Goal: Task Accomplishment & Management: Manage account settings

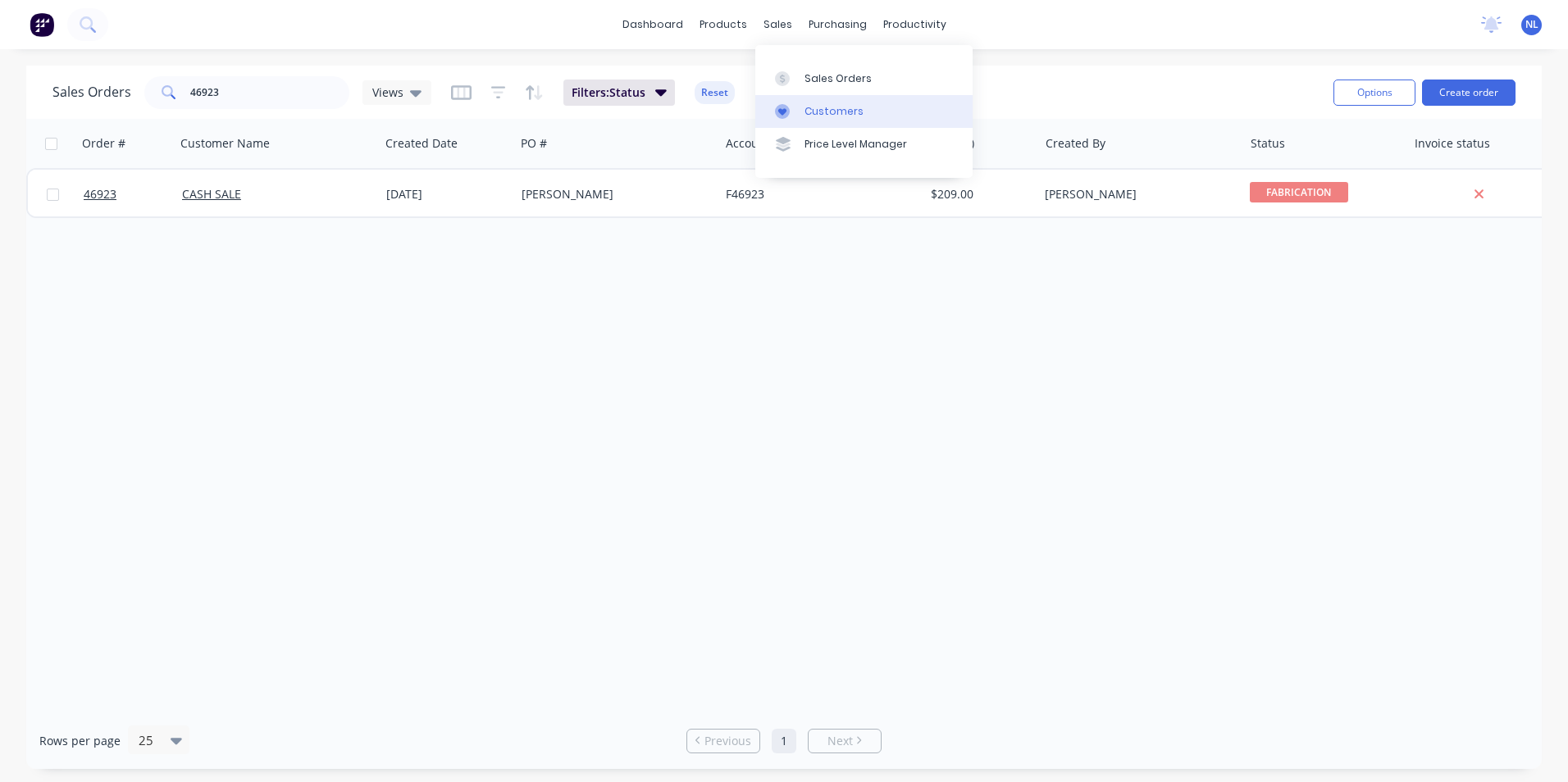
click at [836, 119] on link "Customers" at bounding box center [864, 111] width 217 height 33
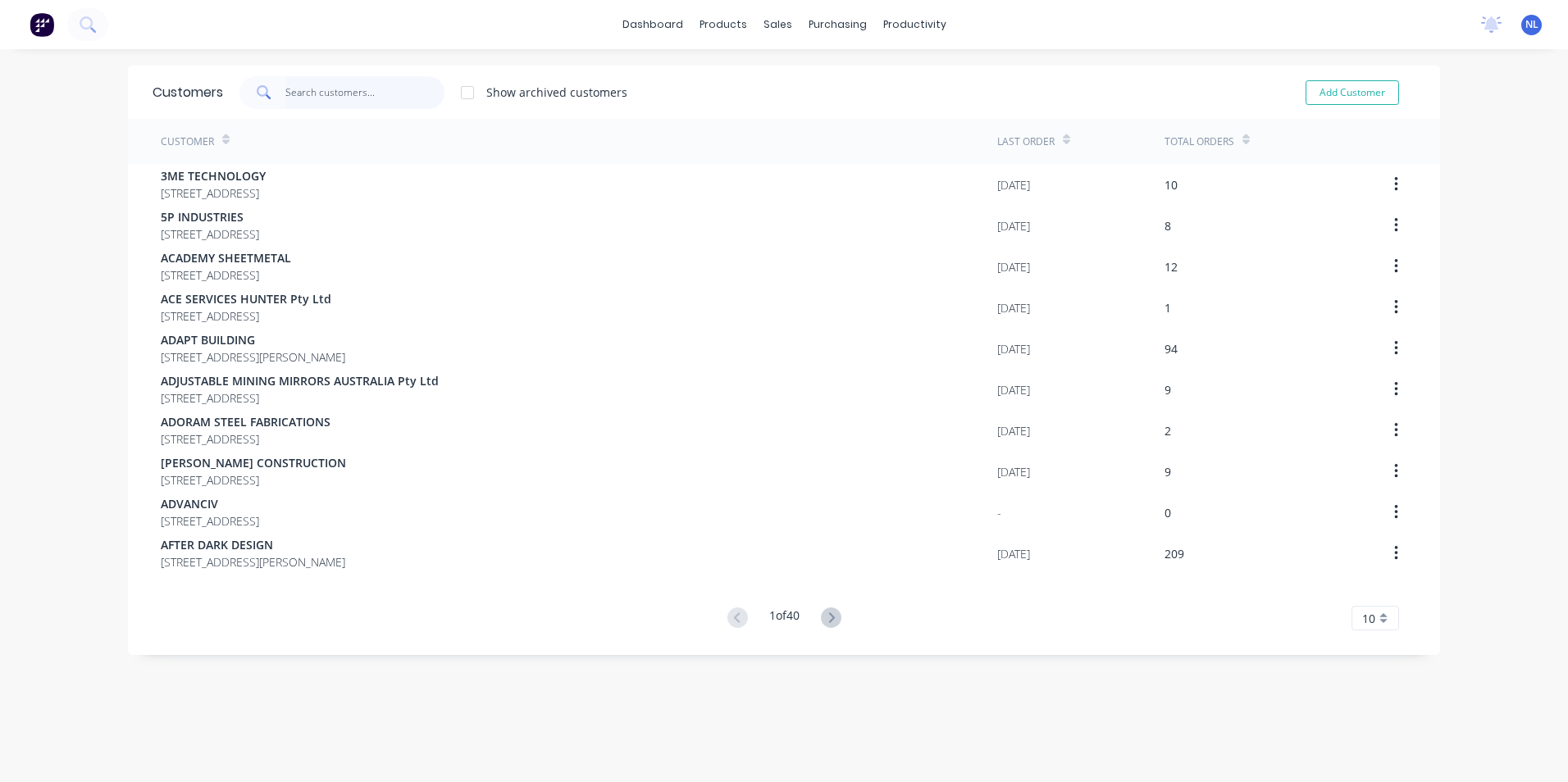
click at [343, 105] on input "text" at bounding box center [366, 93] width 160 height 33
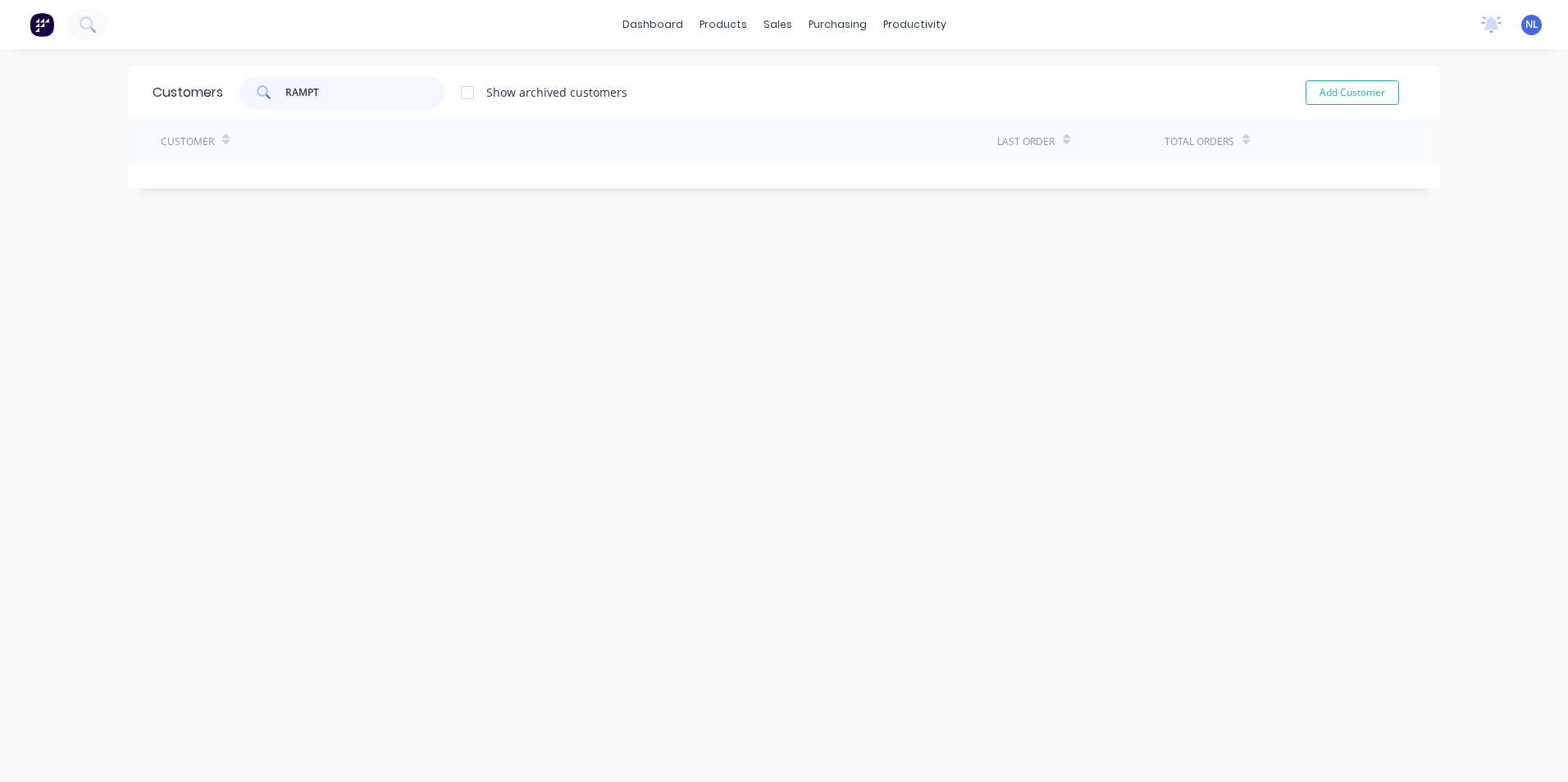
type input "RAMPT"
click at [328, 90] on input "RAMPT" at bounding box center [366, 93] width 160 height 33
drag, startPoint x: 345, startPoint y: 86, endPoint x: 270, endPoint y: 94, distance: 75.4
click at [270, 94] on div "RAMPT" at bounding box center [342, 93] width 205 height 33
click at [809, 101] on link "Customers" at bounding box center [859, 111] width 217 height 33
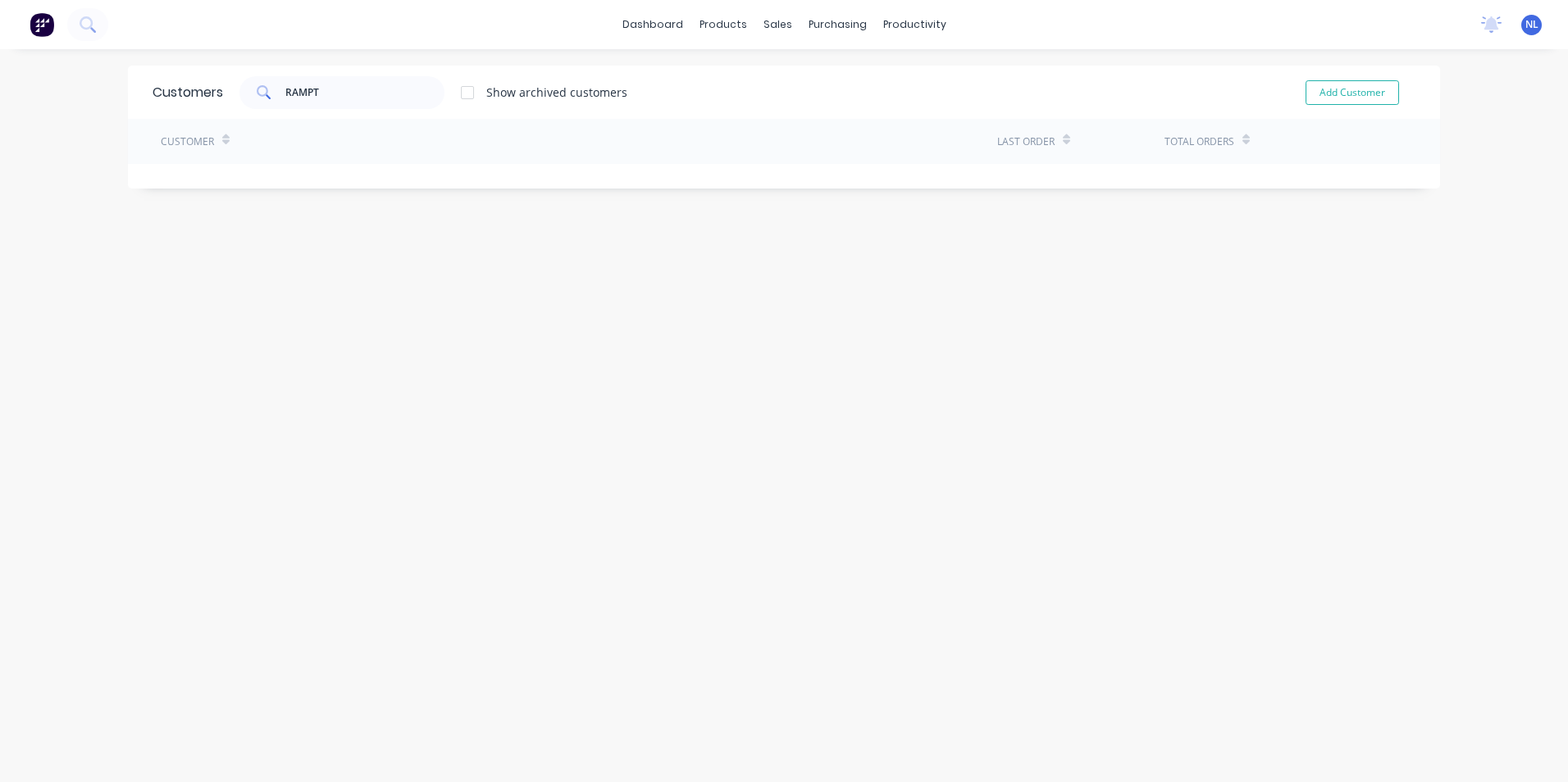
click at [355, 110] on div "Customers RAMPT Show archived customers Add Customer" at bounding box center [784, 92] width 1313 height 53
click at [355, 96] on input "RAMPT" at bounding box center [366, 93] width 160 height 33
drag, startPoint x: 355, startPoint y: 96, endPoint x: 273, endPoint y: 107, distance: 82.7
click at [273, 107] on div "RAMPT" at bounding box center [342, 93] width 205 height 33
click at [342, 100] on input "RAMPT" at bounding box center [366, 93] width 160 height 33
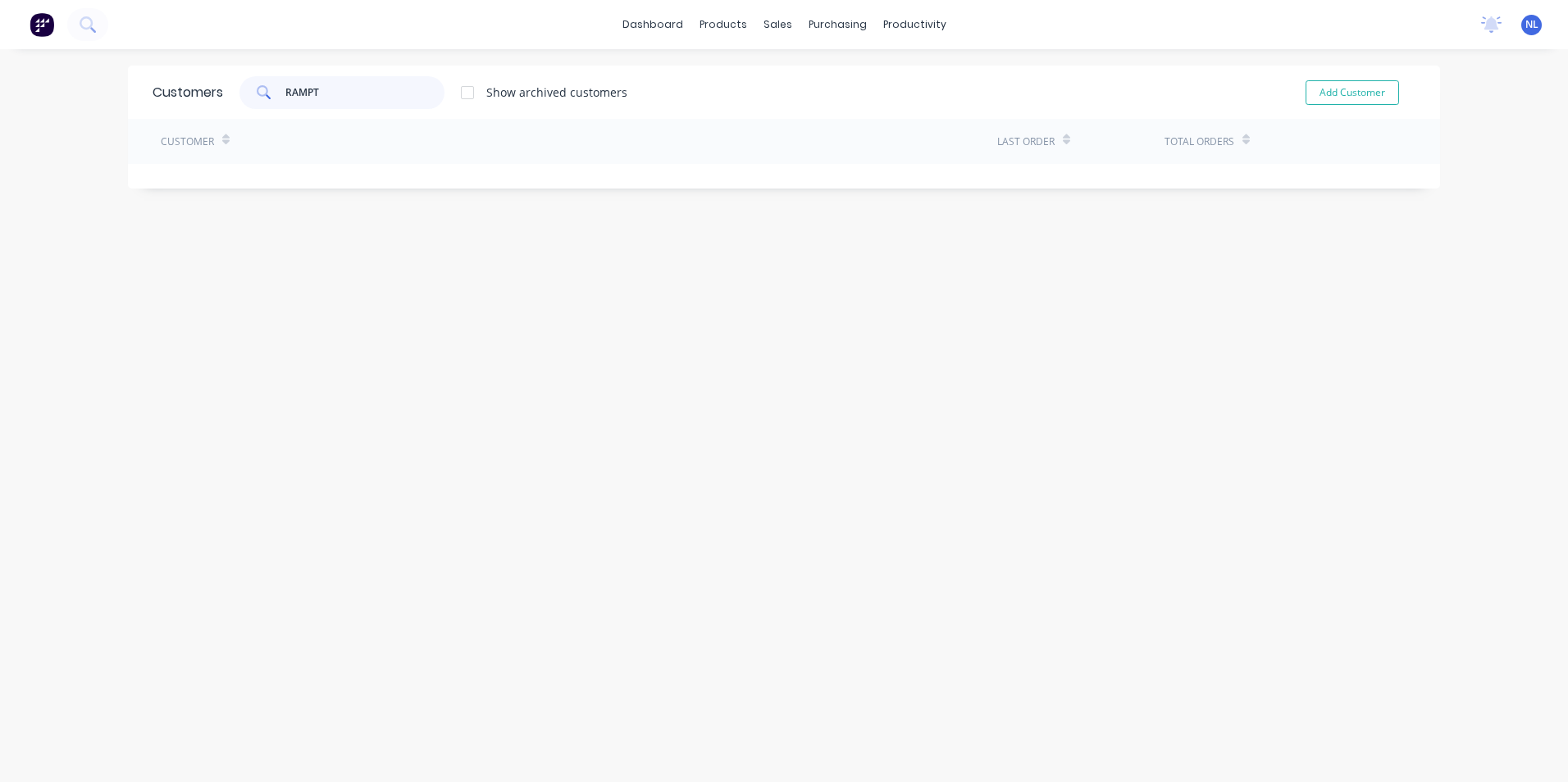
drag, startPoint x: 339, startPoint y: 94, endPoint x: 269, endPoint y: 105, distance: 70.9
click at [269, 105] on div "RAMPT" at bounding box center [342, 93] width 205 height 33
click at [555, 94] on div "Show archived customers" at bounding box center [556, 92] width 141 height 18
click at [486, 94] on div "Show archived customers" at bounding box center [556, 92] width 141 height 18
click at [468, 89] on div at bounding box center [468, 93] width 33 height 33
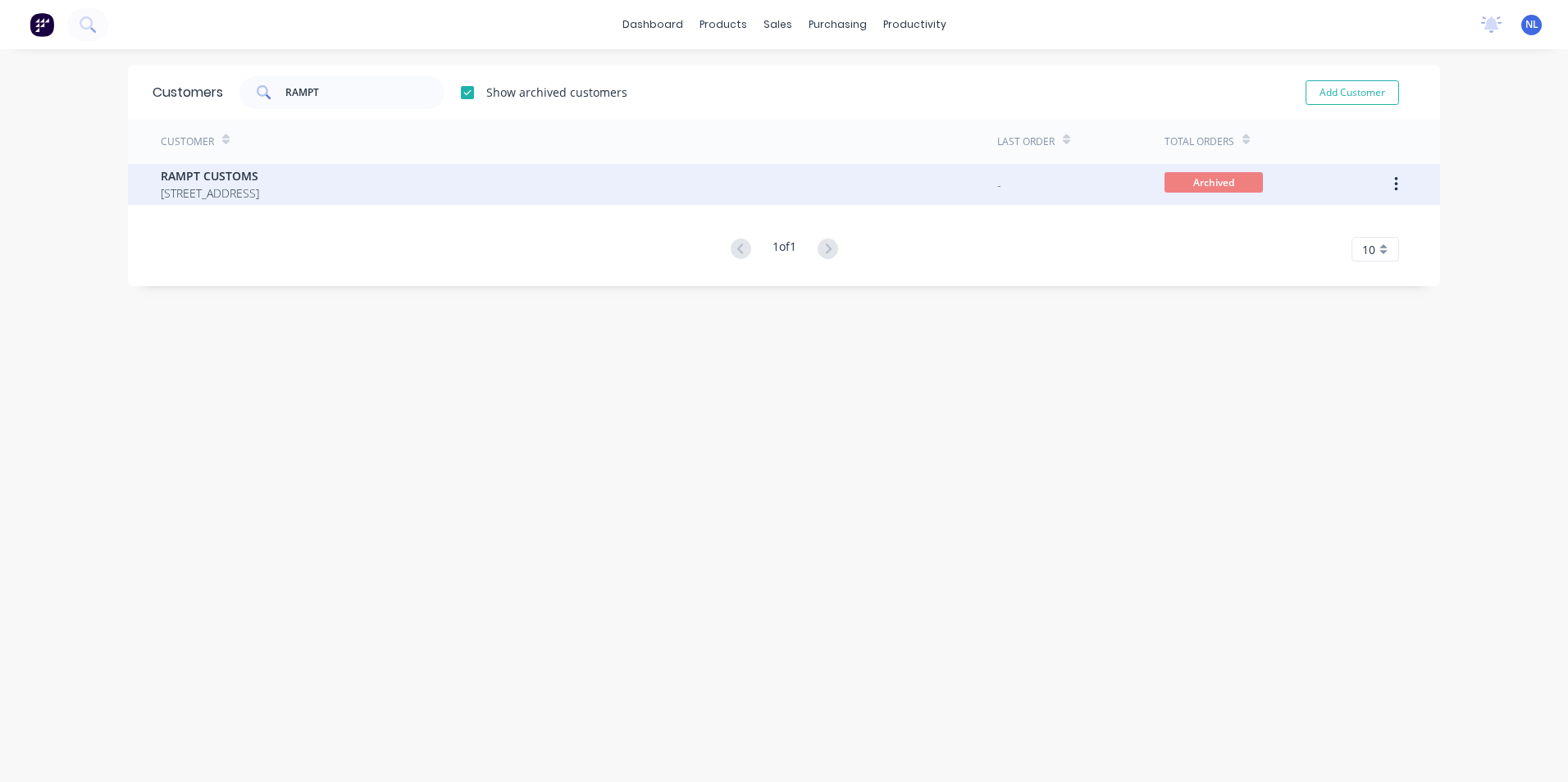
click at [259, 188] on span "[STREET_ADDRESS]" at bounding box center [210, 193] width 99 height 18
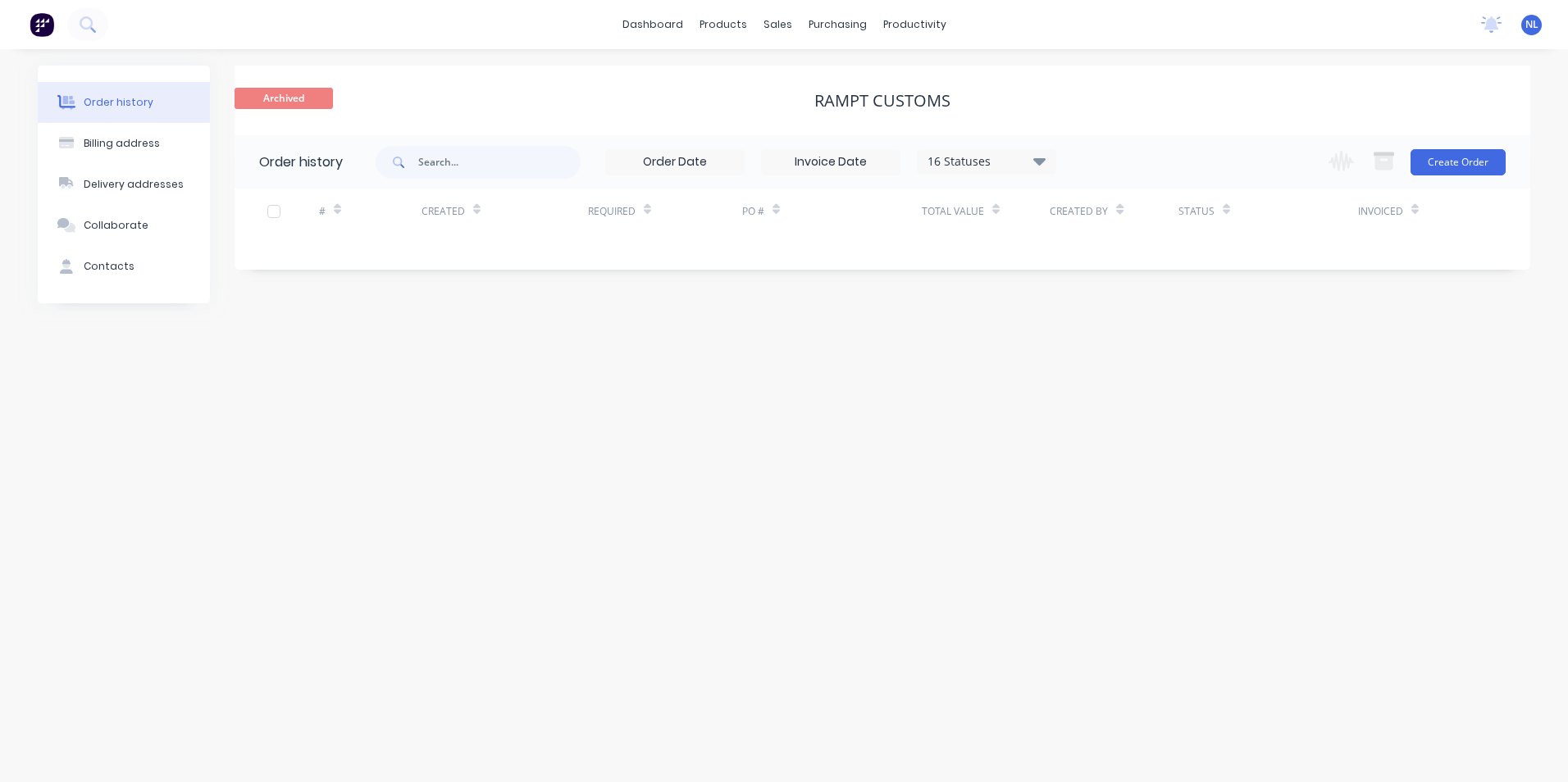
click at [877, 161] on input at bounding box center [831, 162] width 138 height 25
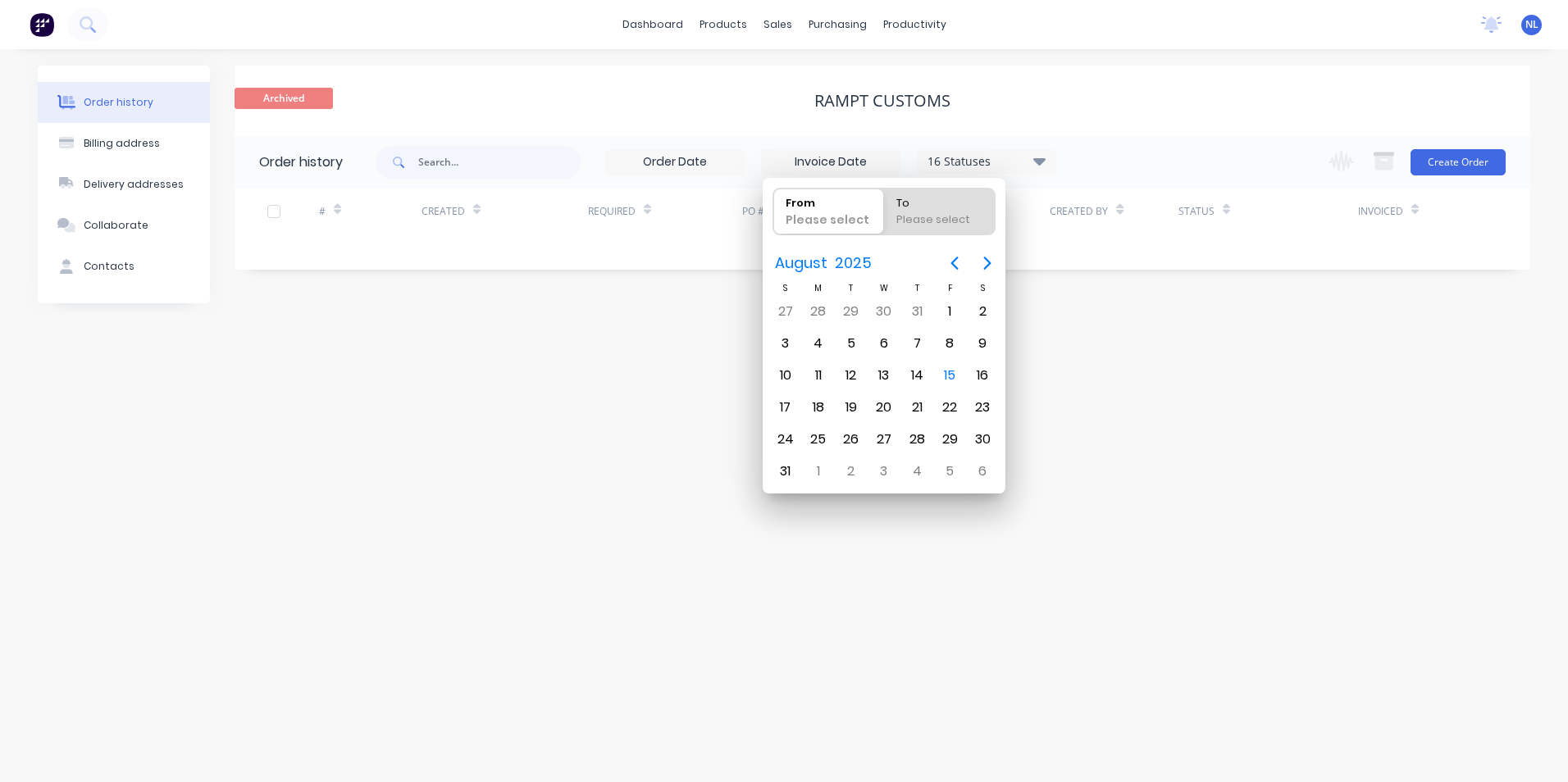
click at [691, 158] on input at bounding box center [675, 162] width 138 height 25
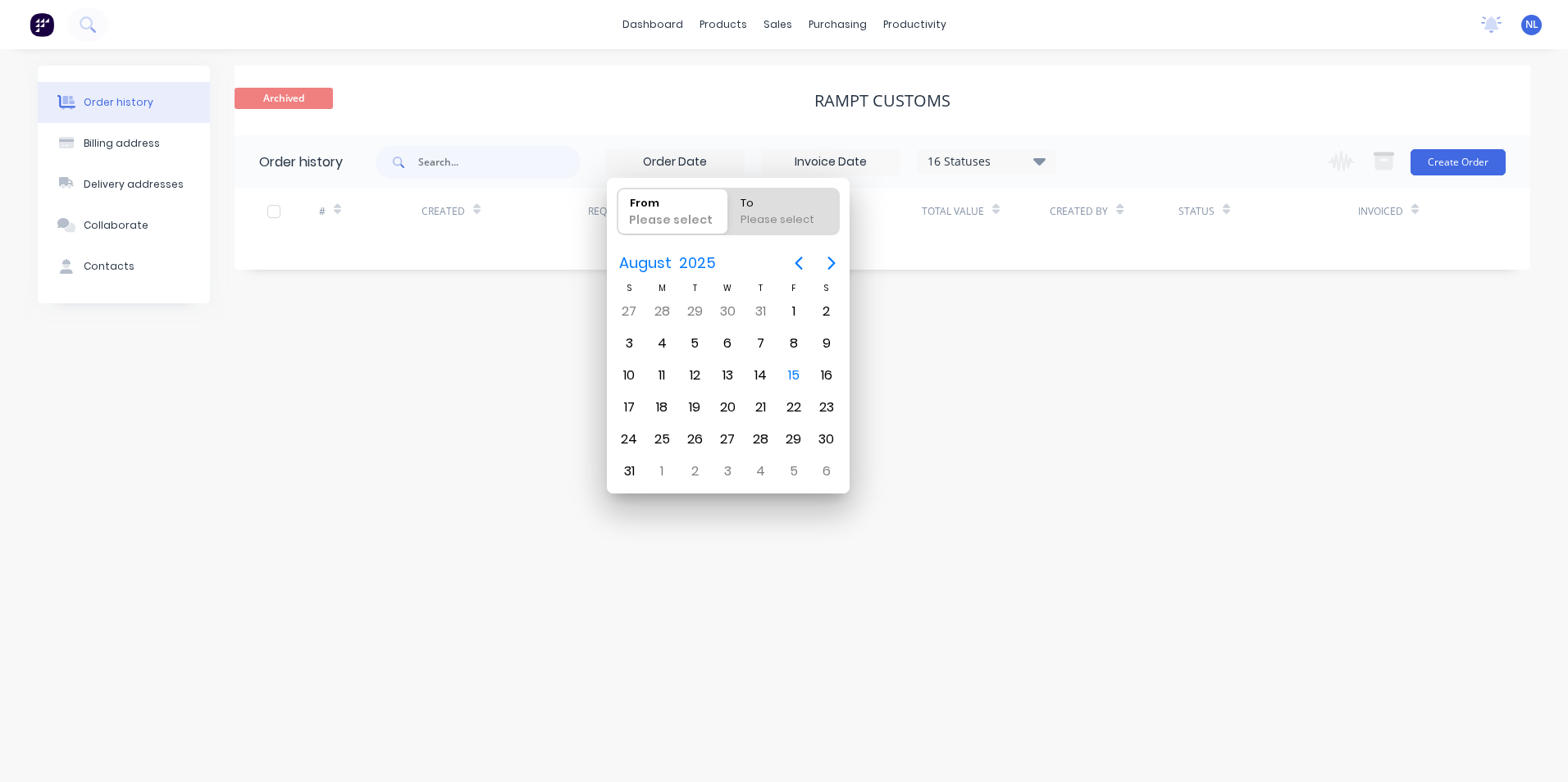
click at [817, 160] on input at bounding box center [831, 162] width 138 height 25
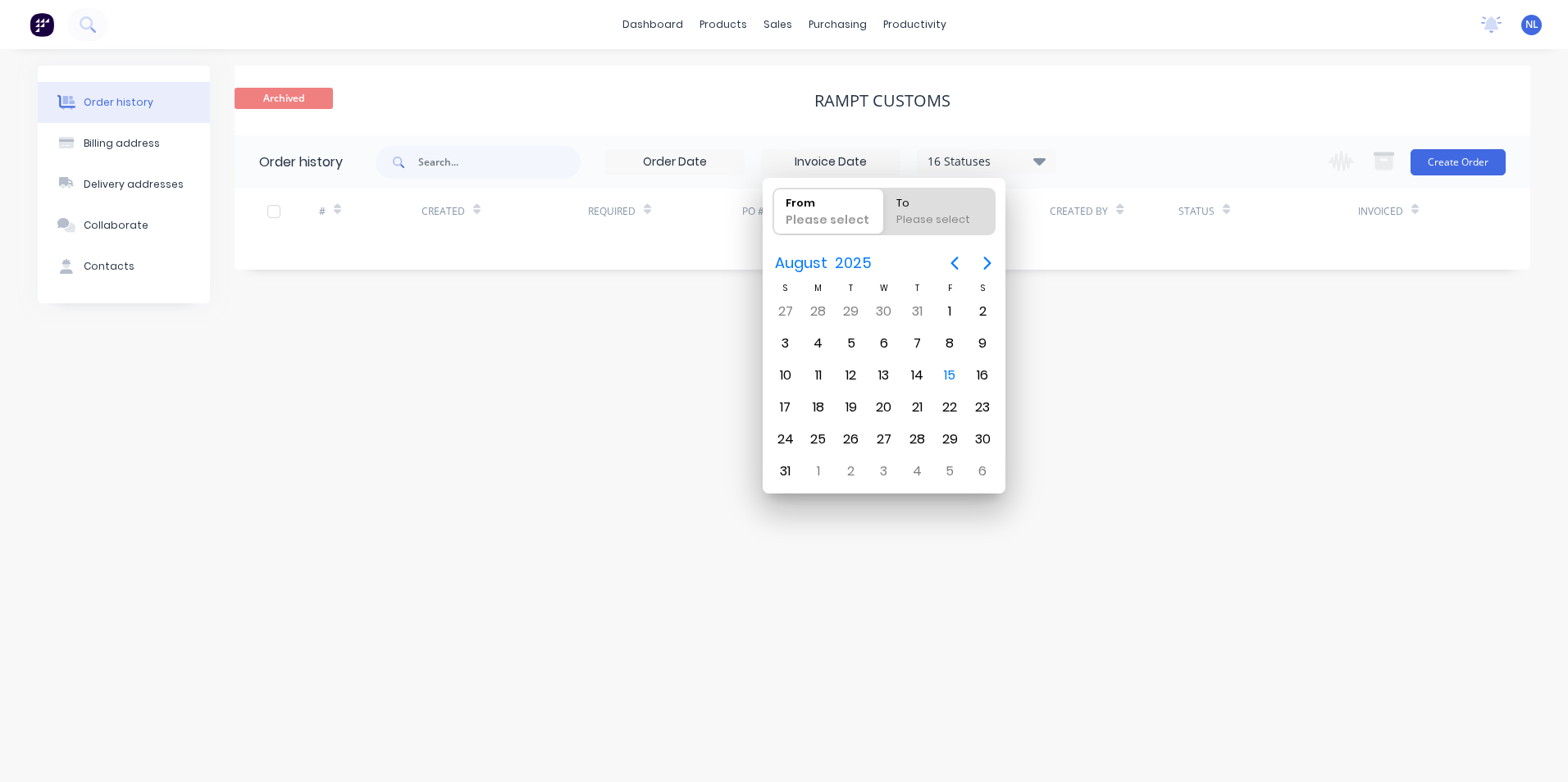
click at [960, 160] on div "16 Statuses" at bounding box center [987, 162] width 138 height 18
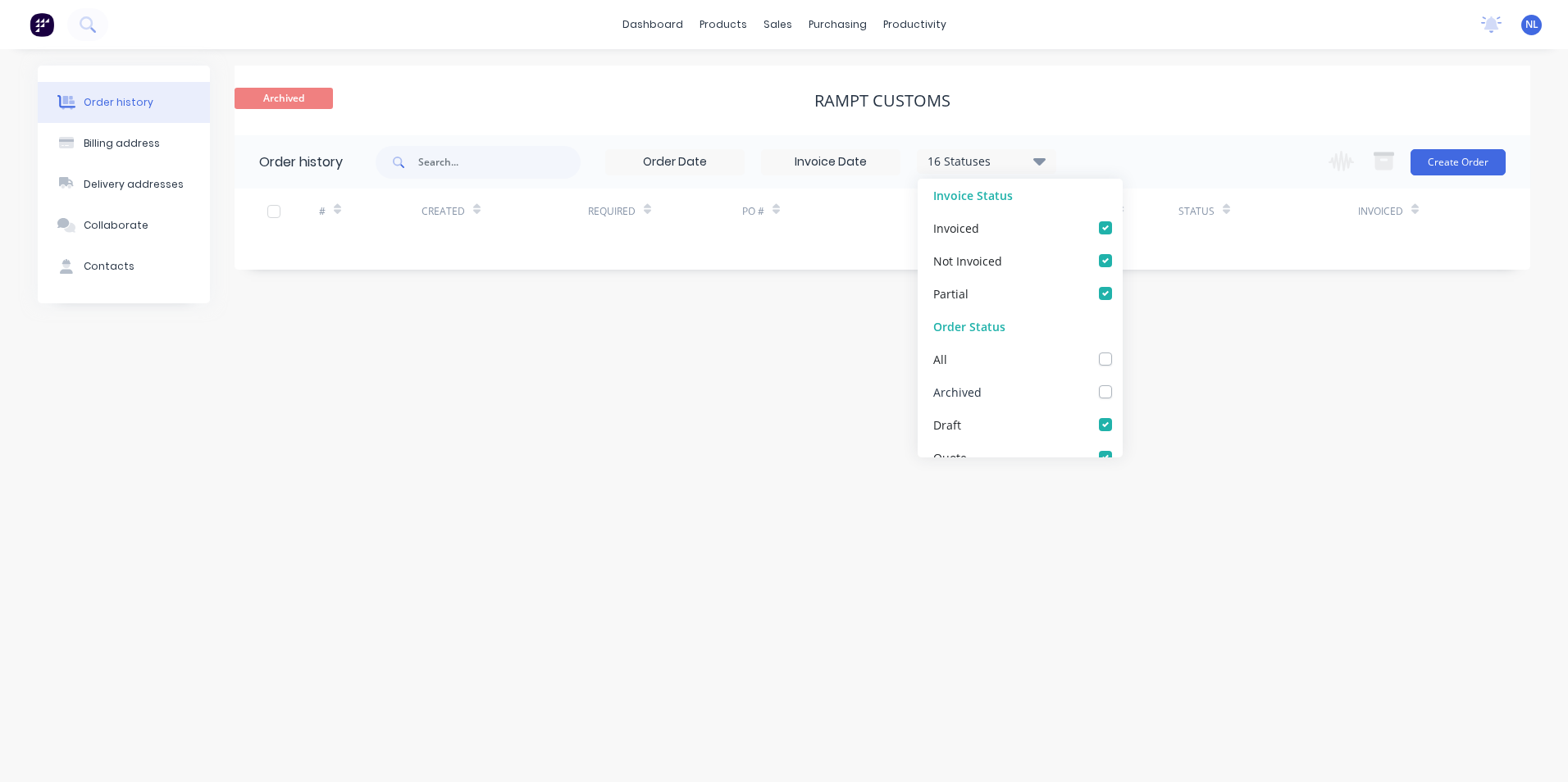
click at [1081, 396] on div "Archived" at bounding box center [1020, 392] width 205 height 33
click at [1122, 383] on label at bounding box center [1122, 383] width 0 height 0
click at [1122, 394] on input "checkbox" at bounding box center [1129, 391] width 13 height 16
checkbox input "true"
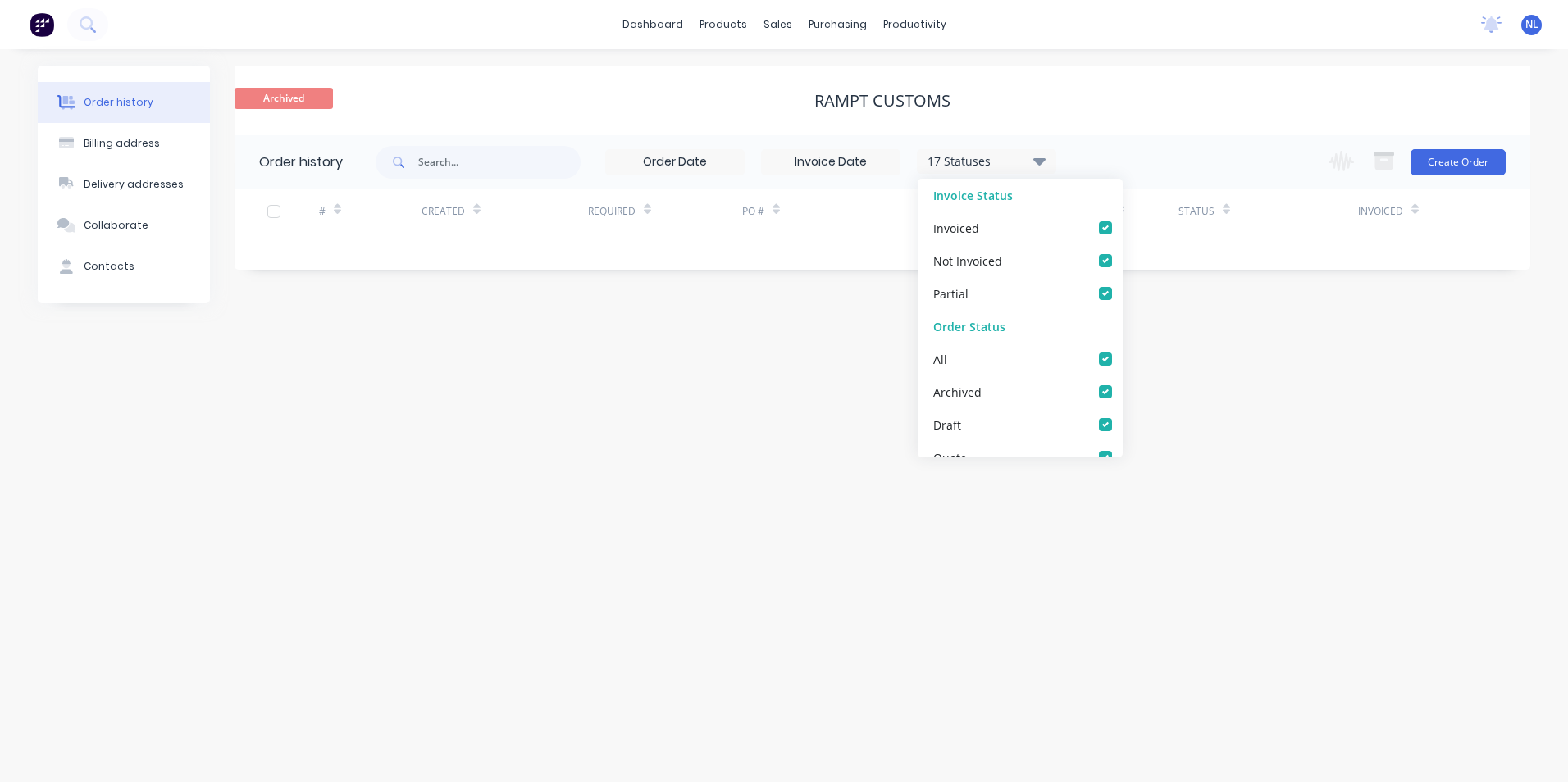
click at [1237, 379] on div "Order history Billing address Delivery addresses Collaborate Contacts Archived …" at bounding box center [784, 415] width 1568 height 733
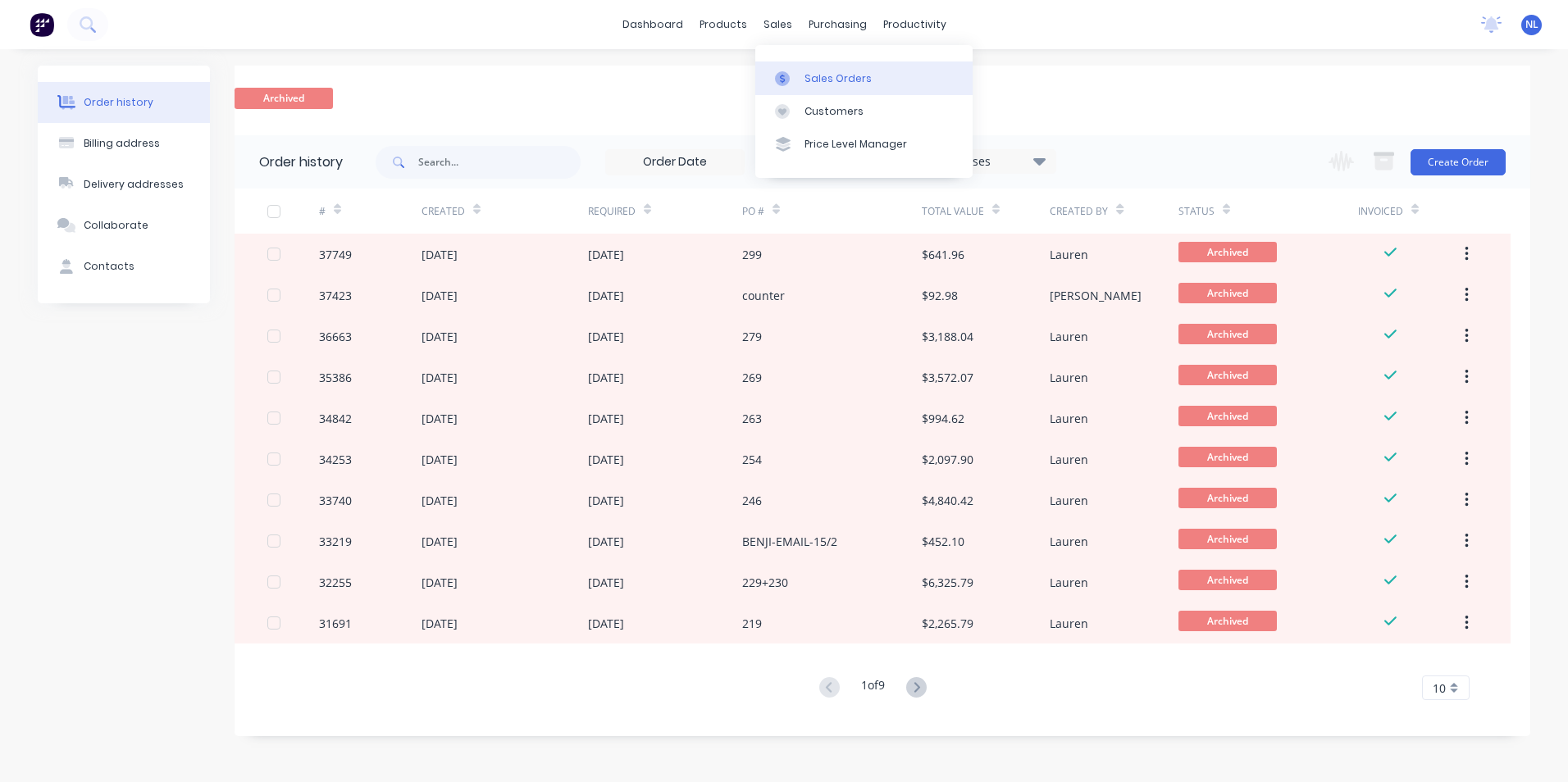
click at [806, 71] on div "Sales Orders" at bounding box center [837, 78] width 67 height 15
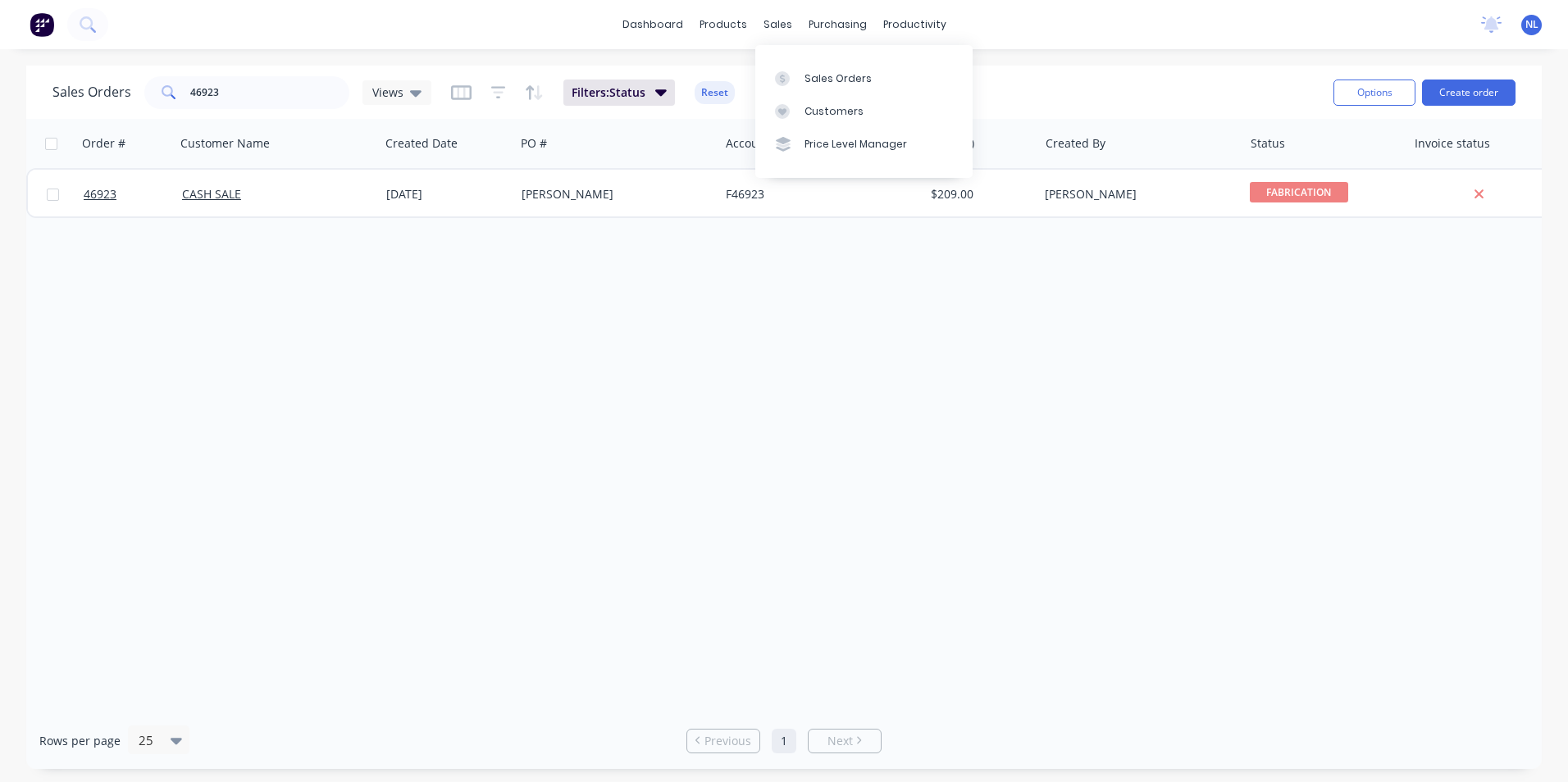
click at [1047, 56] on div "dashboard products sales purchasing productivity dashboard products Product Cat…" at bounding box center [784, 391] width 1568 height 782
